Goal: Task Accomplishment & Management: Manage account settings

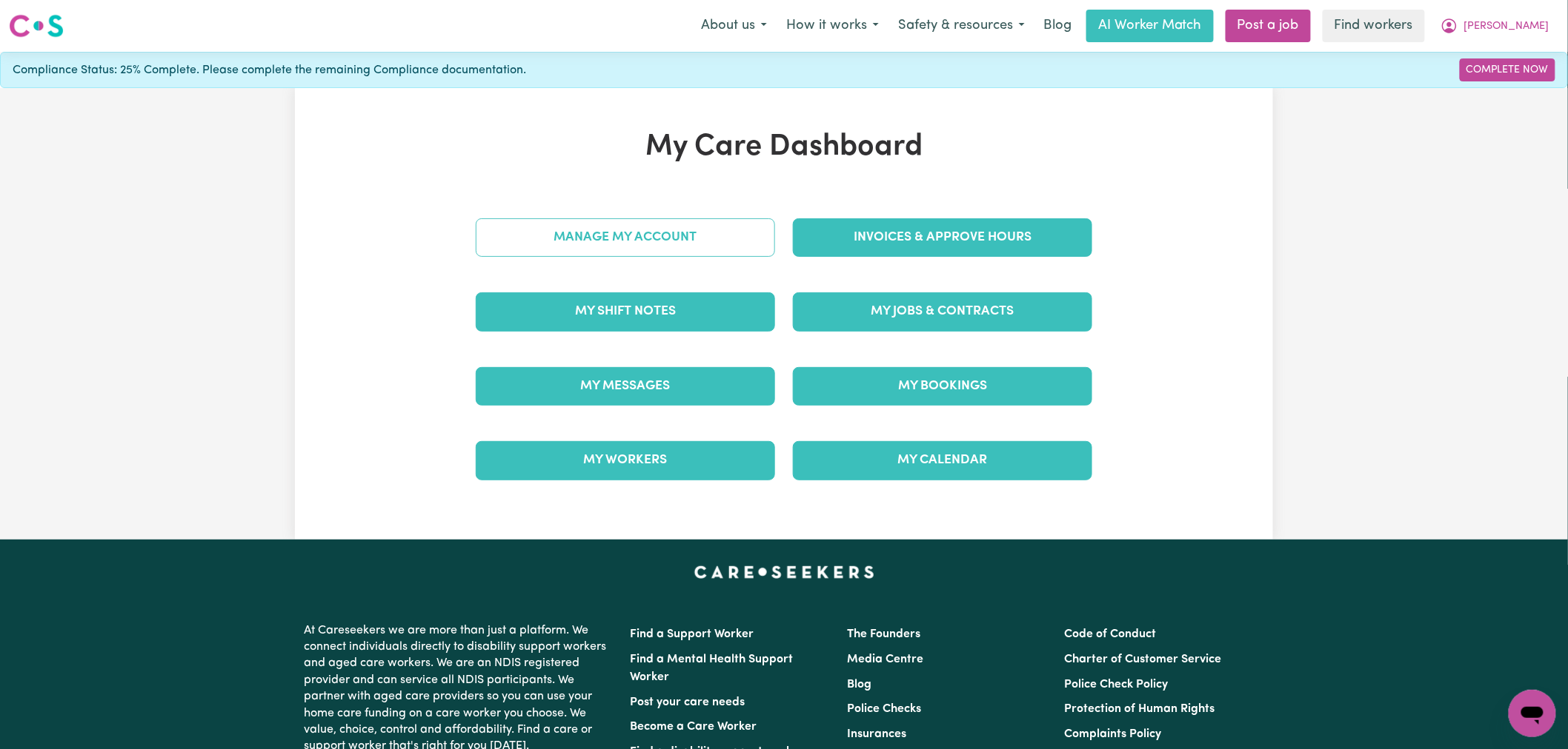
click at [587, 226] on link "Manage My Account" at bounding box center [625, 237] width 300 height 39
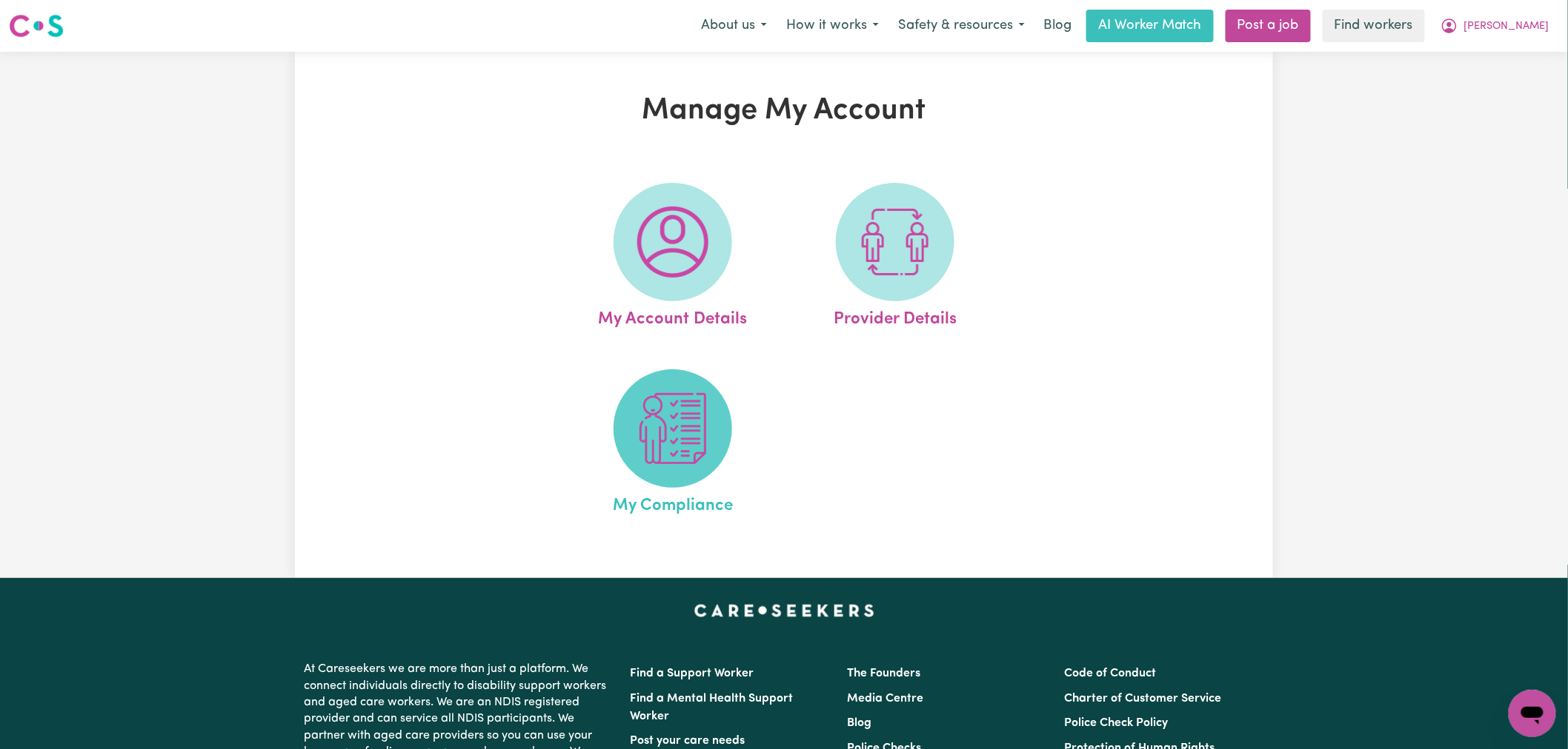
click at [675, 472] on span at bounding box center [673, 429] width 119 height 119
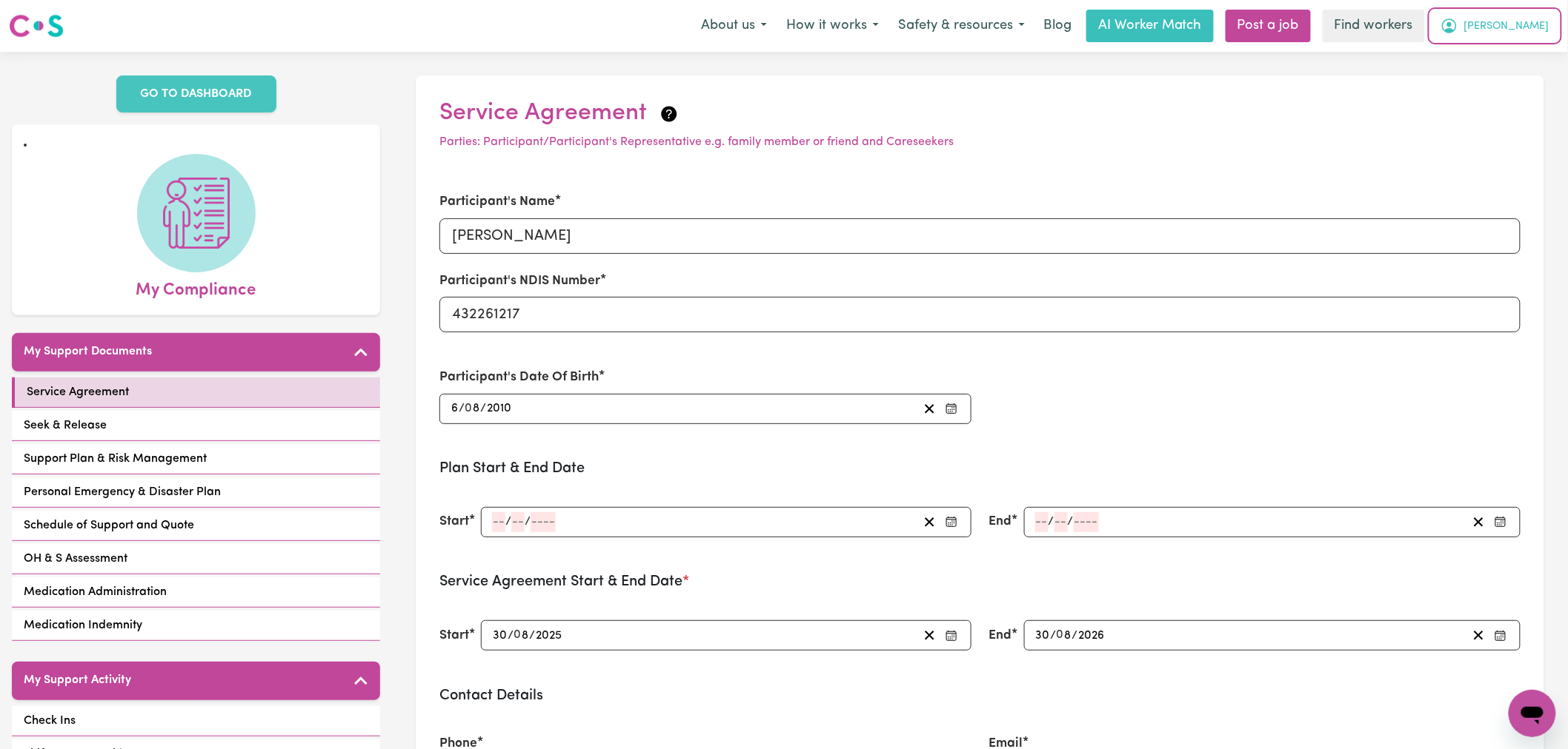
click at [1458, 26] on icon "My Account" at bounding box center [1448, 26] width 18 height 18
click at [1487, 91] on link "Logout" at bounding box center [1499, 85] width 117 height 28
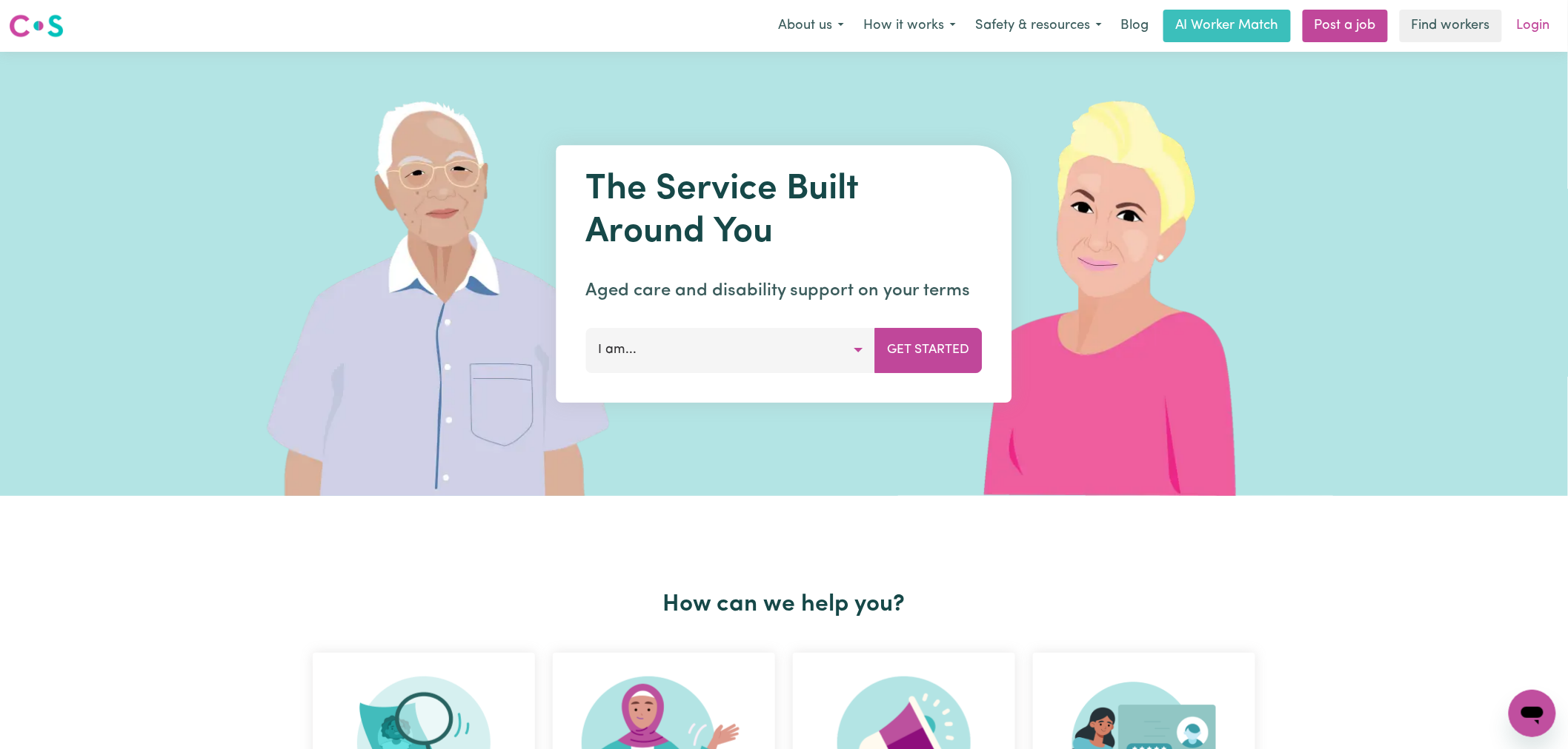
click at [1539, 18] on link "Login" at bounding box center [1534, 26] width 51 height 32
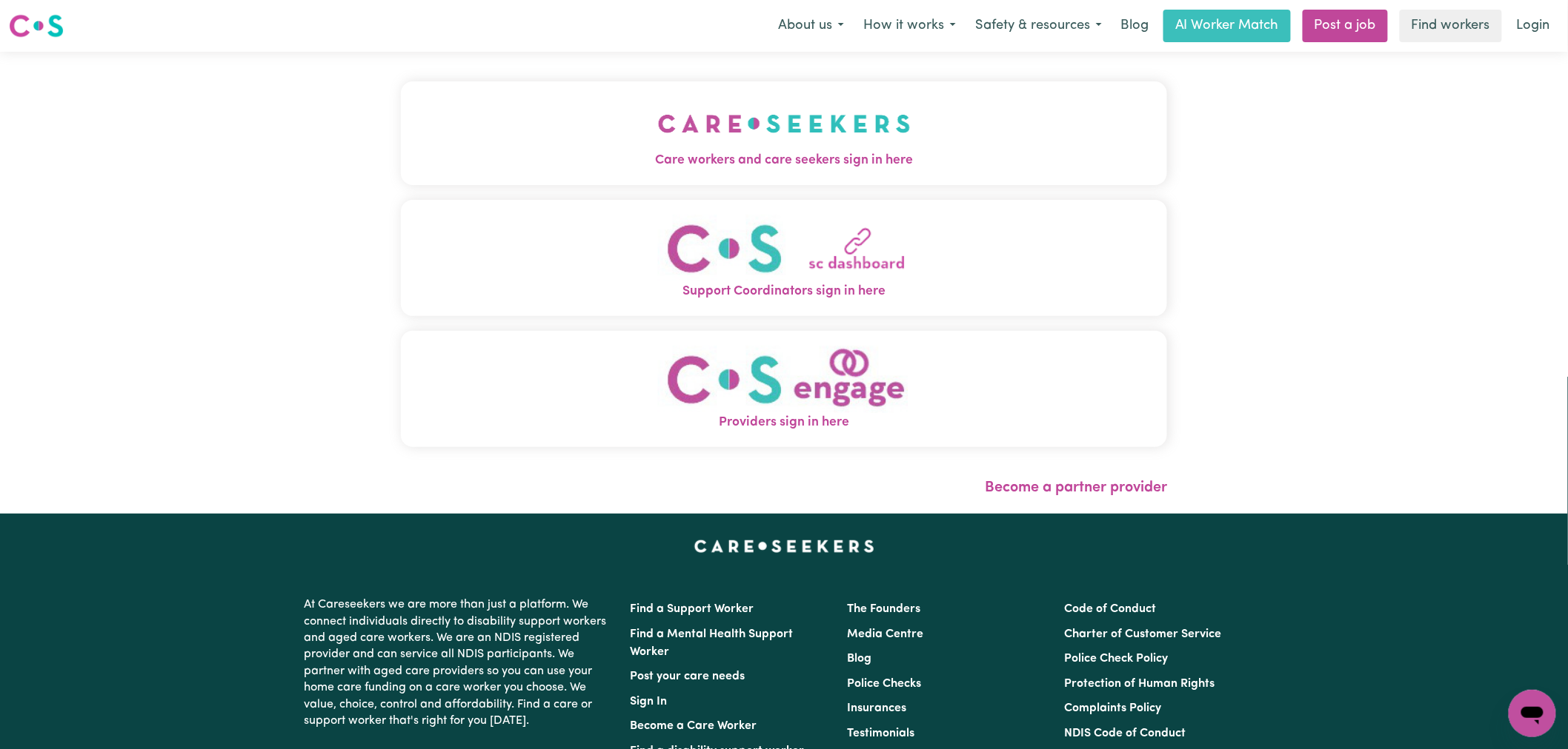
click at [658, 130] on img "Care workers and care seekers sign in here" at bounding box center [784, 124] width 252 height 55
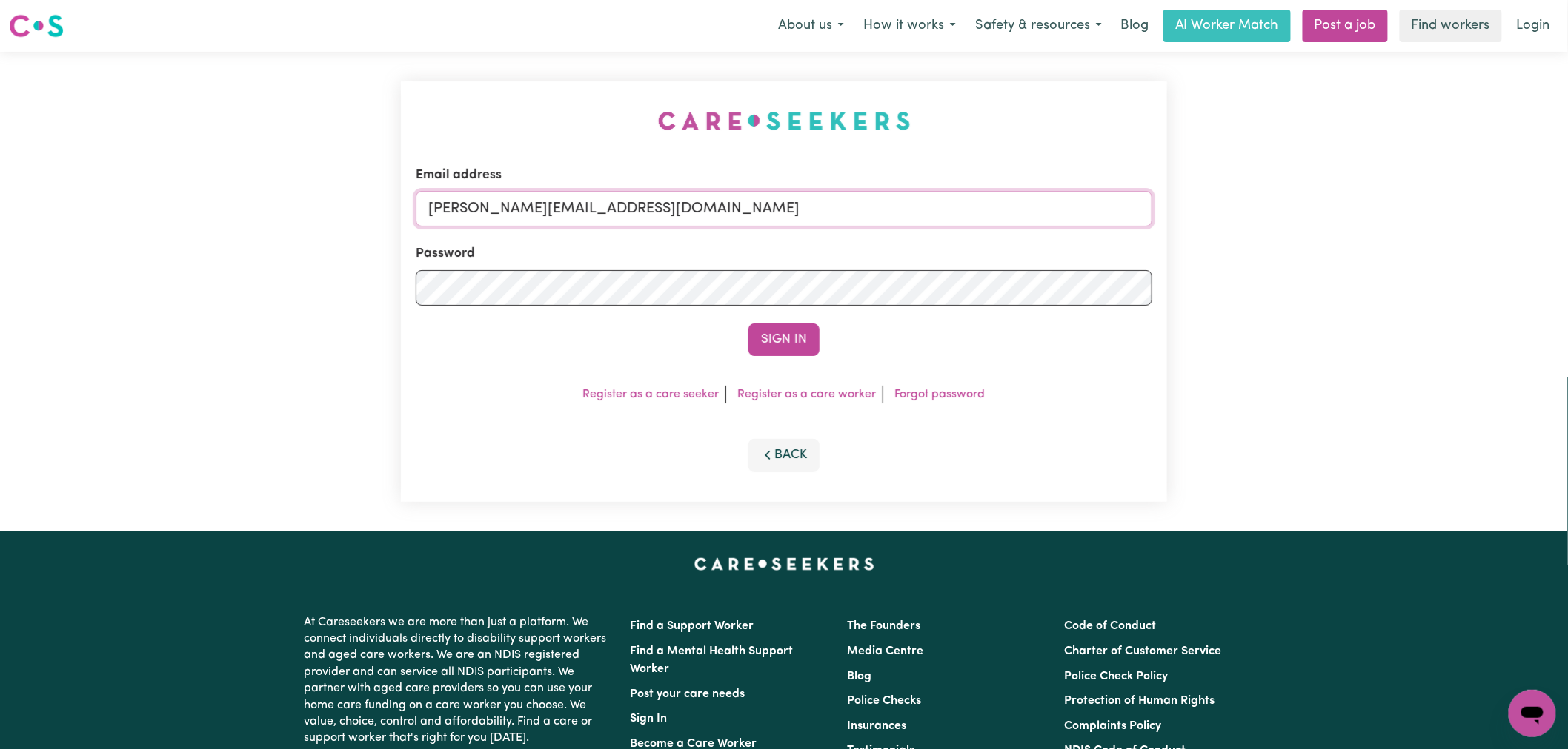
click at [685, 204] on input "[PERSON_NAME][EMAIL_ADDRESS][DOMAIN_NAME]" at bounding box center [784, 209] width 736 height 35
drag, startPoint x: 785, startPoint y: 205, endPoint x: 503, endPoint y: 201, distance: 282.0
click at [503, 201] on input "superuser~ [PERSON_NAME][EMAIL_ADDRESS][PERSON_NAME][DOMAIN_NAME]" at bounding box center [784, 209] width 736 height 35
click at [748, 323] on button "Sign In" at bounding box center [784, 339] width 71 height 32
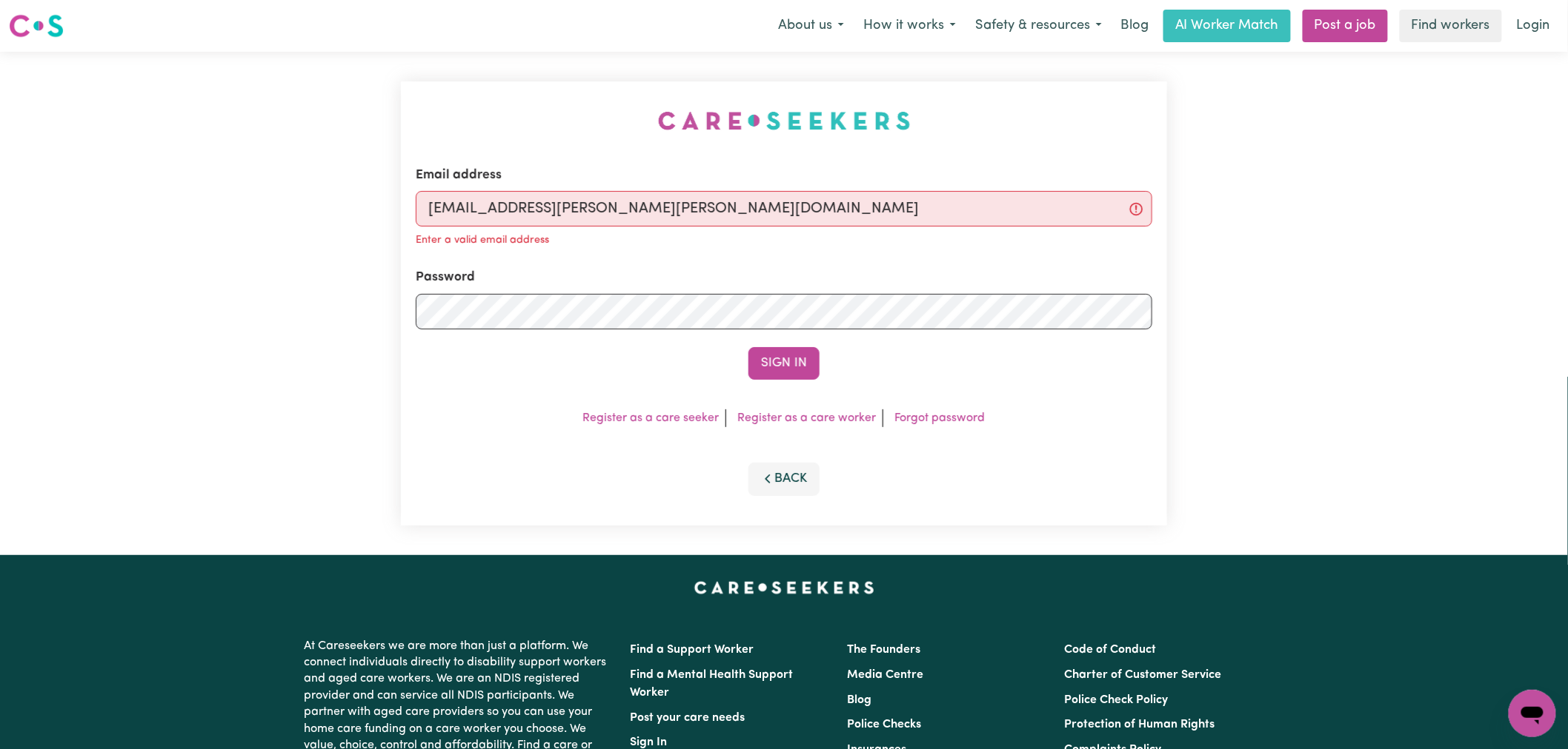
type input "[EMAIL_ADDRESS][PERSON_NAME][PERSON_NAME][DOMAIN_NAME]"
click at [748, 347] on button "Sign In" at bounding box center [784, 363] width 71 height 32
